Goal: Task Accomplishment & Management: Complete application form

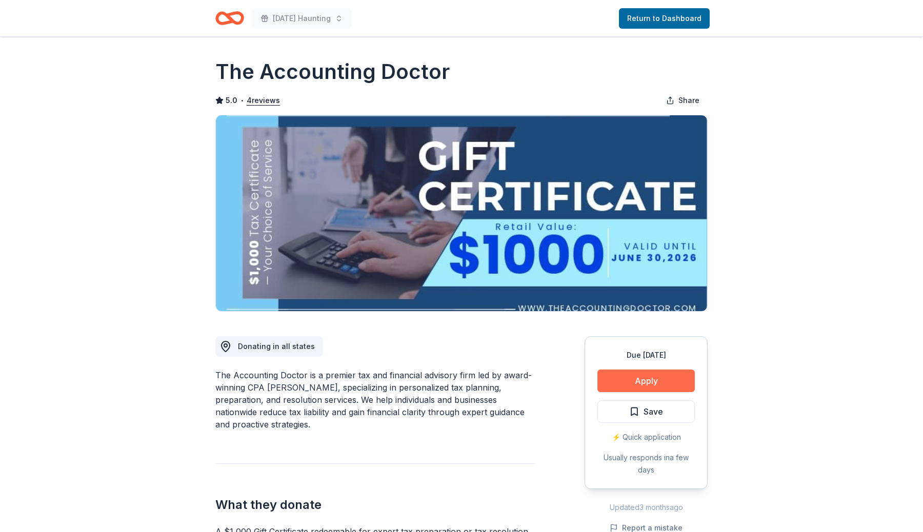
click at [620, 375] on button "Apply" at bounding box center [645, 381] width 97 height 23
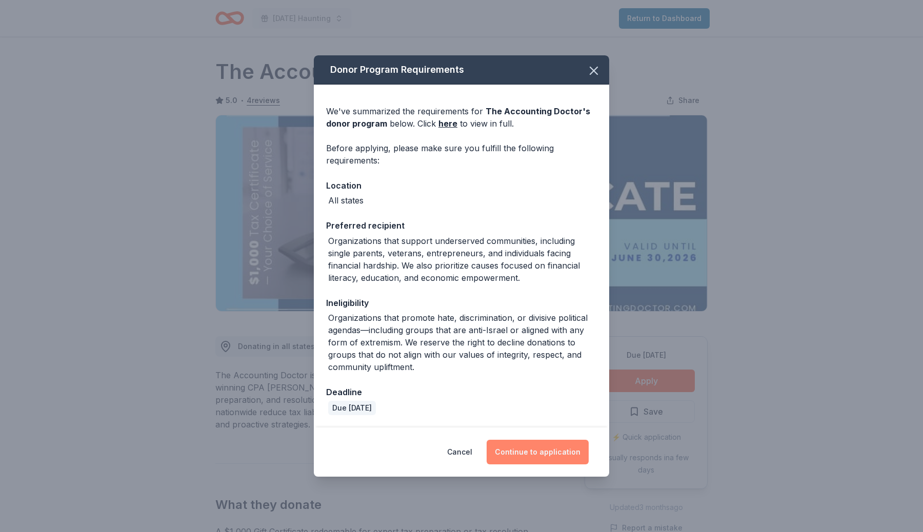
click at [531, 453] on button "Continue to application" at bounding box center [537, 452] width 102 height 25
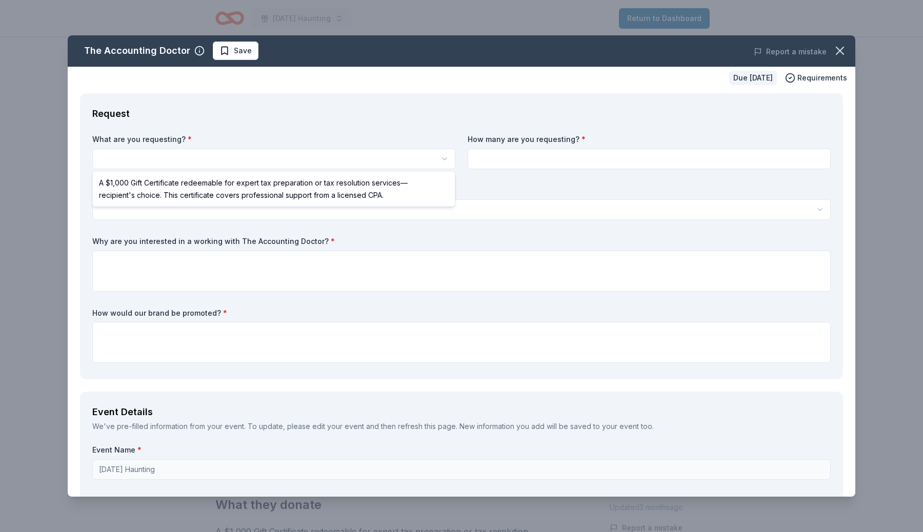
click at [254, 161] on html "Halloween Haunting Return to Dashboard Due in 30 days Share The Accounting Doct…" at bounding box center [461, 266] width 923 height 532
select select "A $1,000 Gift Certificate redeemable for expert tax preparation or tax resoluti…"
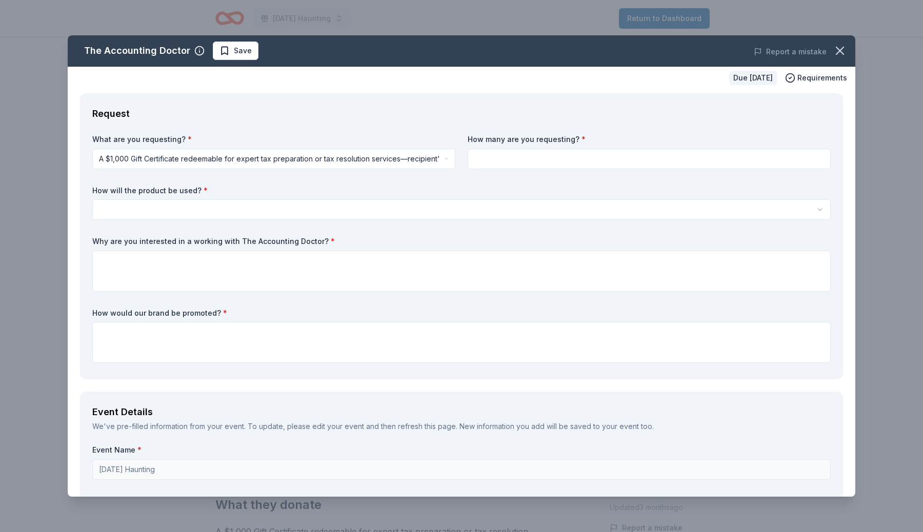
click at [530, 149] on input at bounding box center [648, 159] width 363 height 21
type input "1"
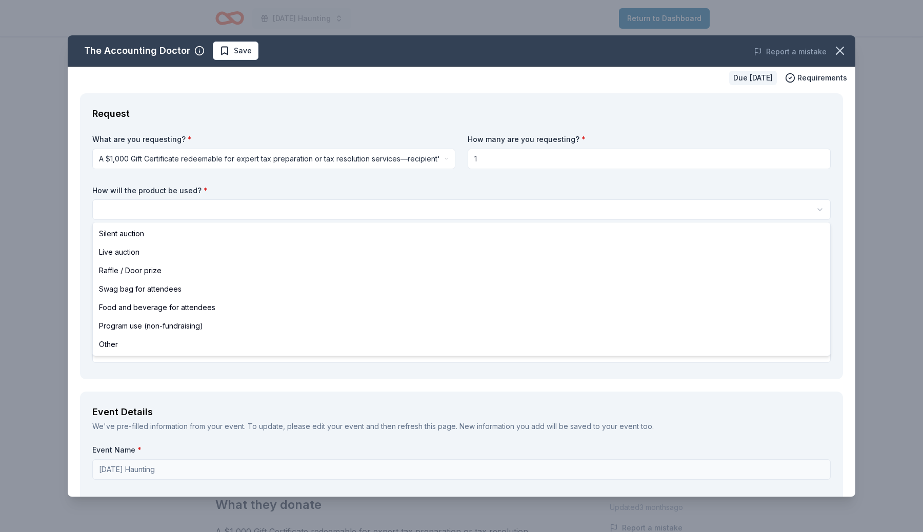
click at [429, 206] on html "Halloween Haunting Return to Dashboard Due in 30 days Share The Accounting Doct…" at bounding box center [461, 266] width 923 height 532
select select "silentAuction"
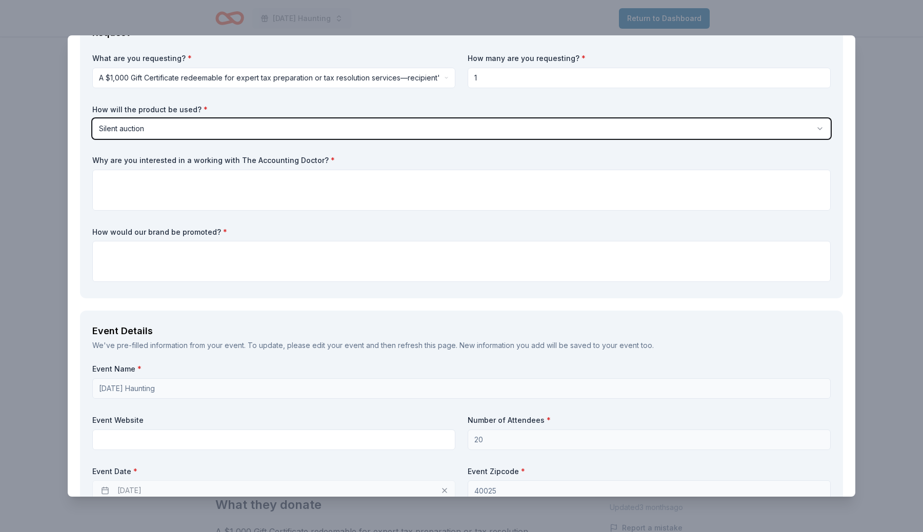
scroll to position [85, 0]
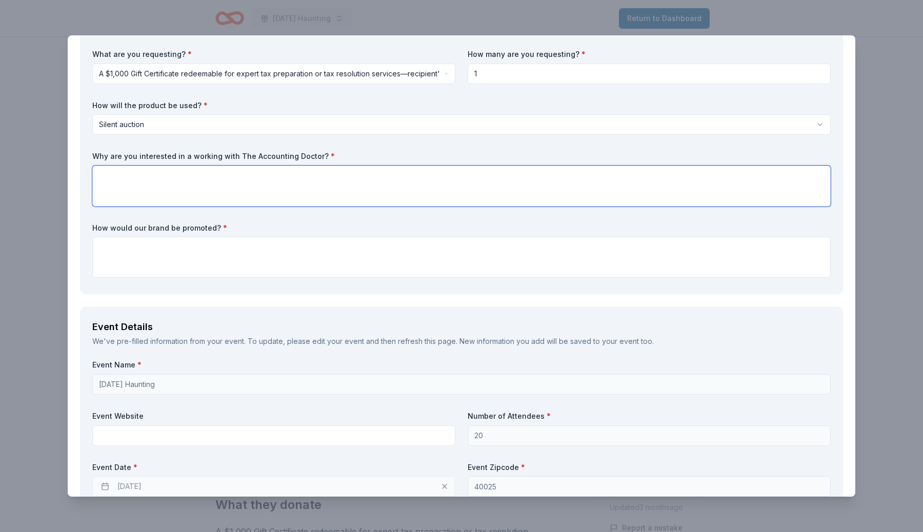
click at [404, 171] on textarea at bounding box center [461, 186] width 738 height 41
type textarea "Test"
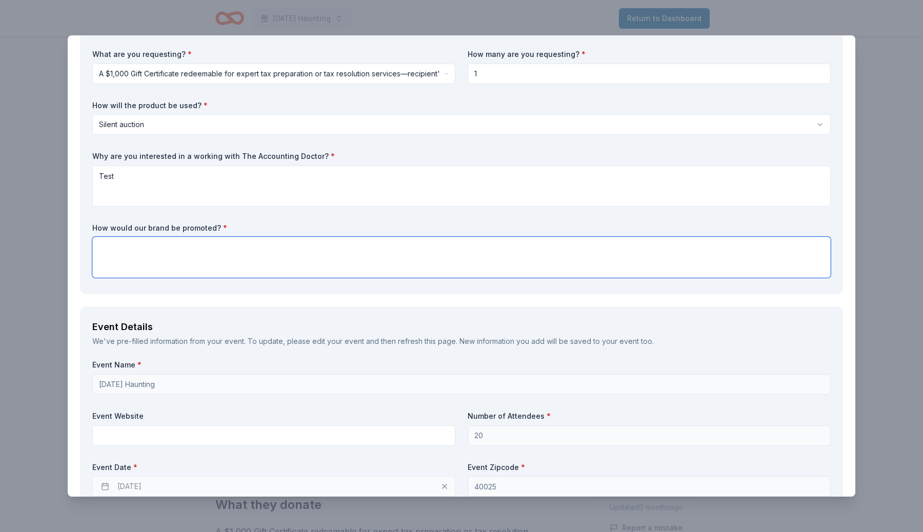
click at [375, 264] on textarea at bounding box center [461, 257] width 738 height 41
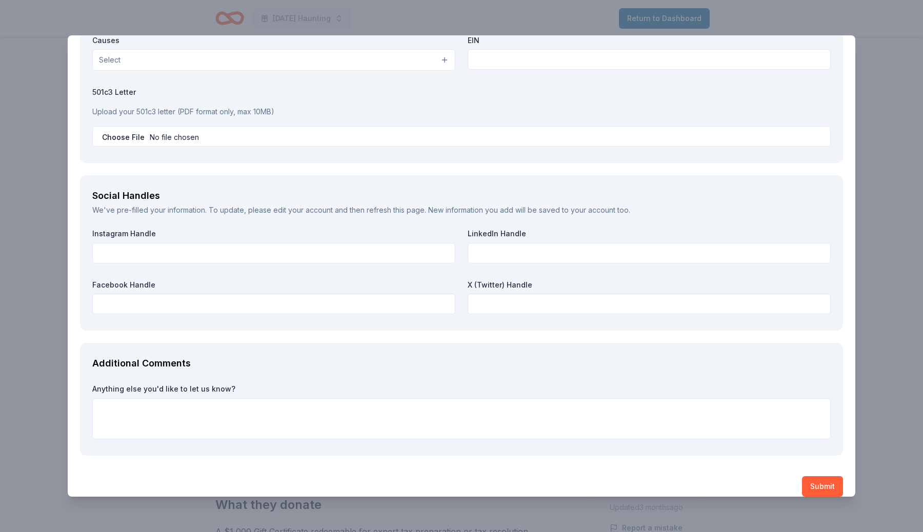
scroll to position [1055, 0]
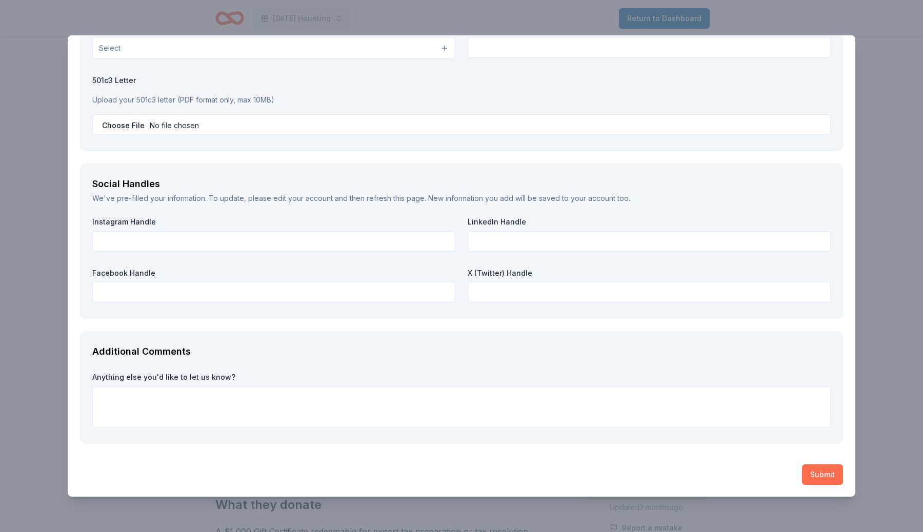
type textarea "1"
click at [824, 481] on button "Submit" at bounding box center [822, 474] width 41 height 21
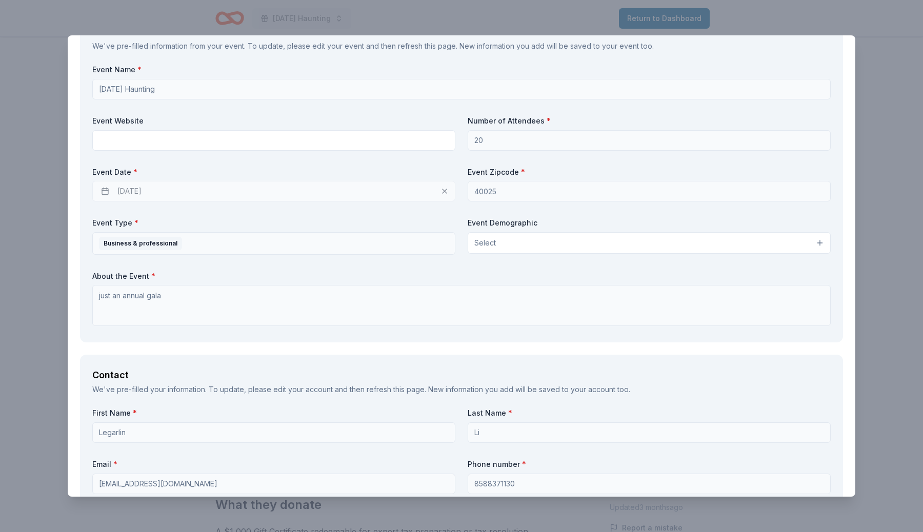
scroll to position [0, 0]
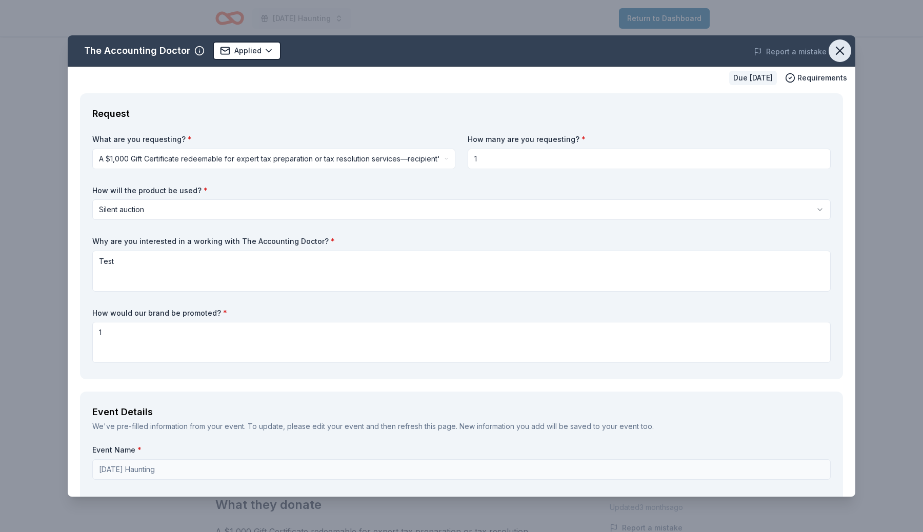
click at [838, 57] on icon "button" at bounding box center [839, 51] width 14 height 14
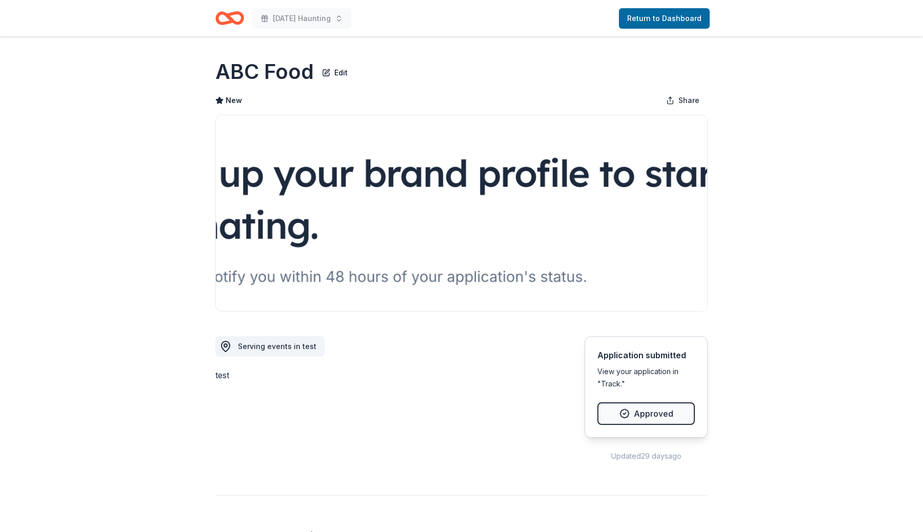
scroll to position [595, 0]
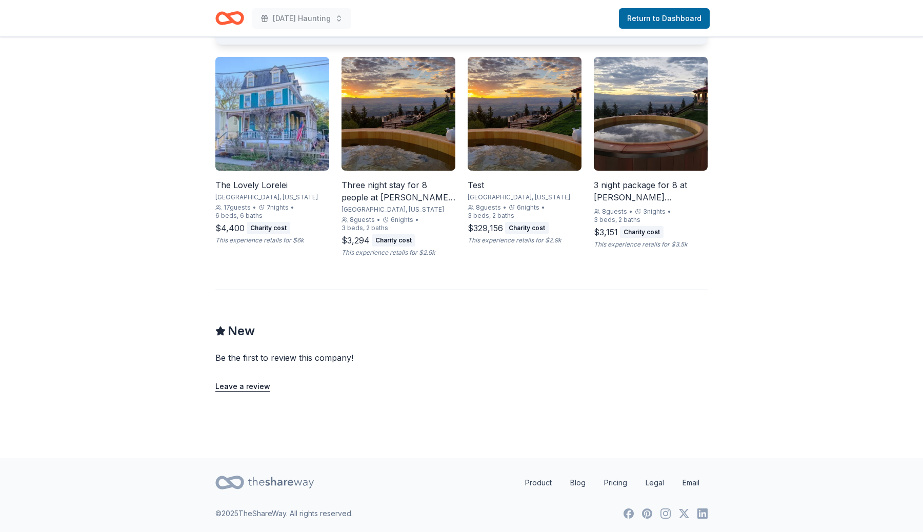
click at [252, 109] on img at bounding box center [272, 114] width 114 height 114
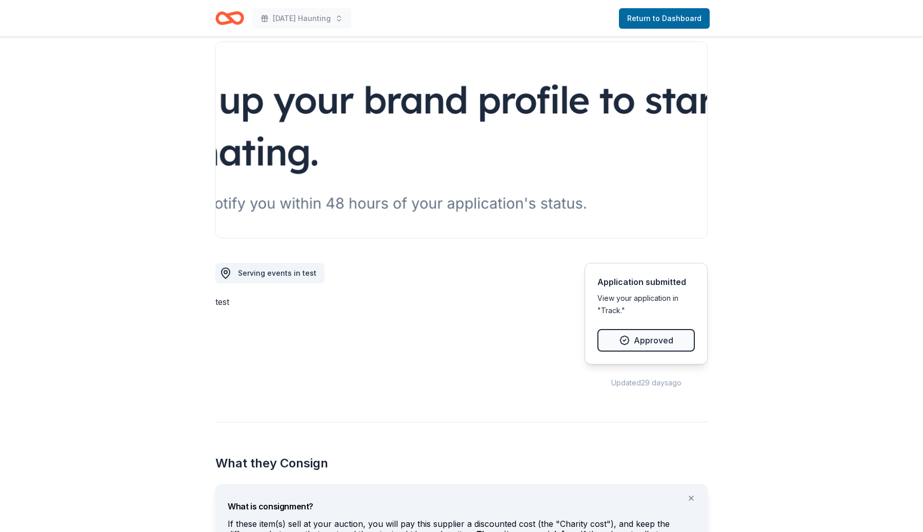
scroll to position [17, 0]
